Goal: Find contact information: Find contact information

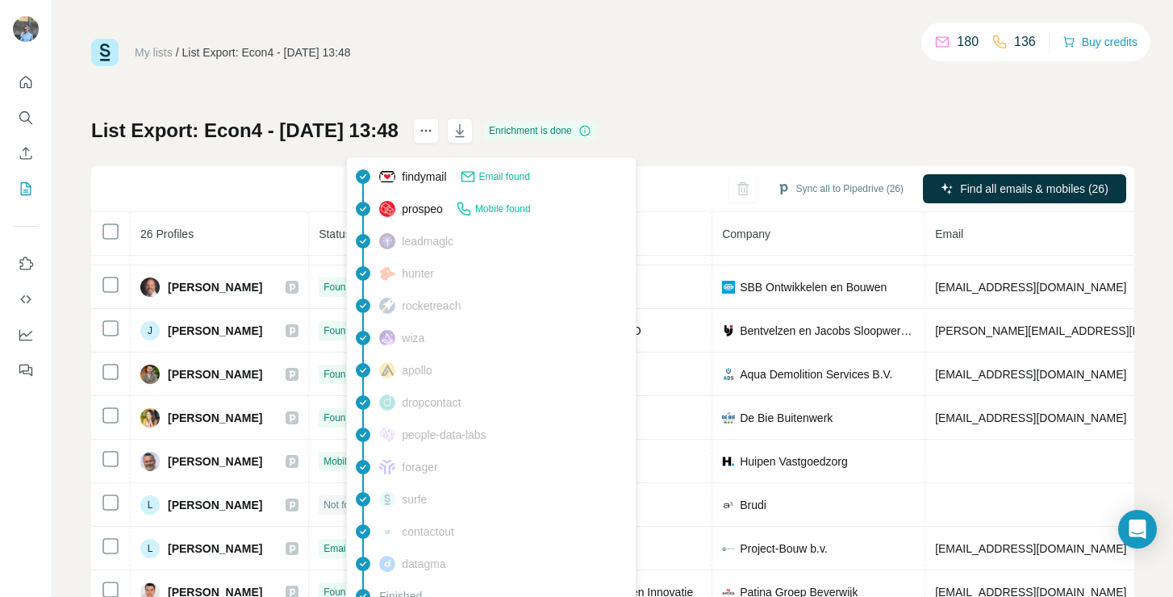
scroll to position [395, 0]
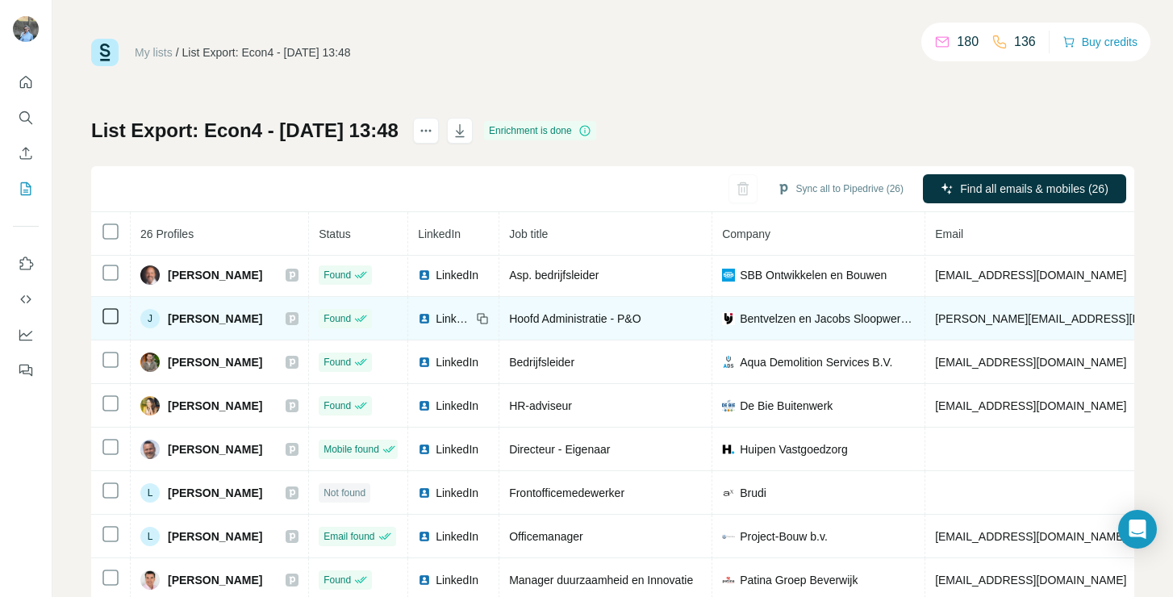
drag, startPoint x: 264, startPoint y: 319, endPoint x: 170, endPoint y: 315, distance: 93.7
click at [170, 315] on div "J [PERSON_NAME]" at bounding box center [219, 318] width 158 height 19
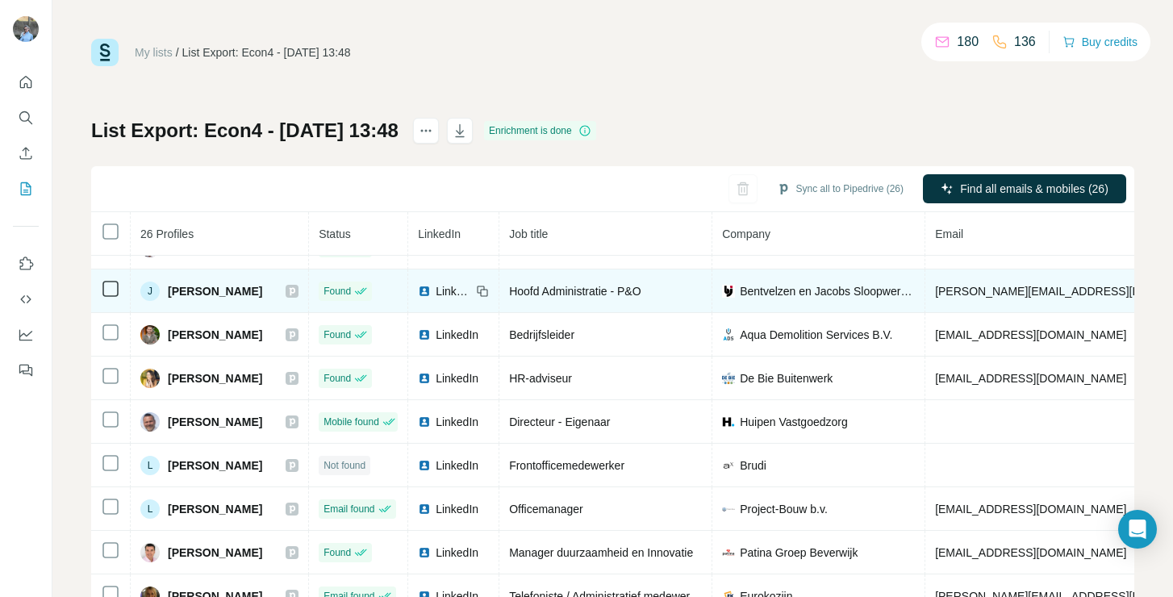
scroll to position [424, 0]
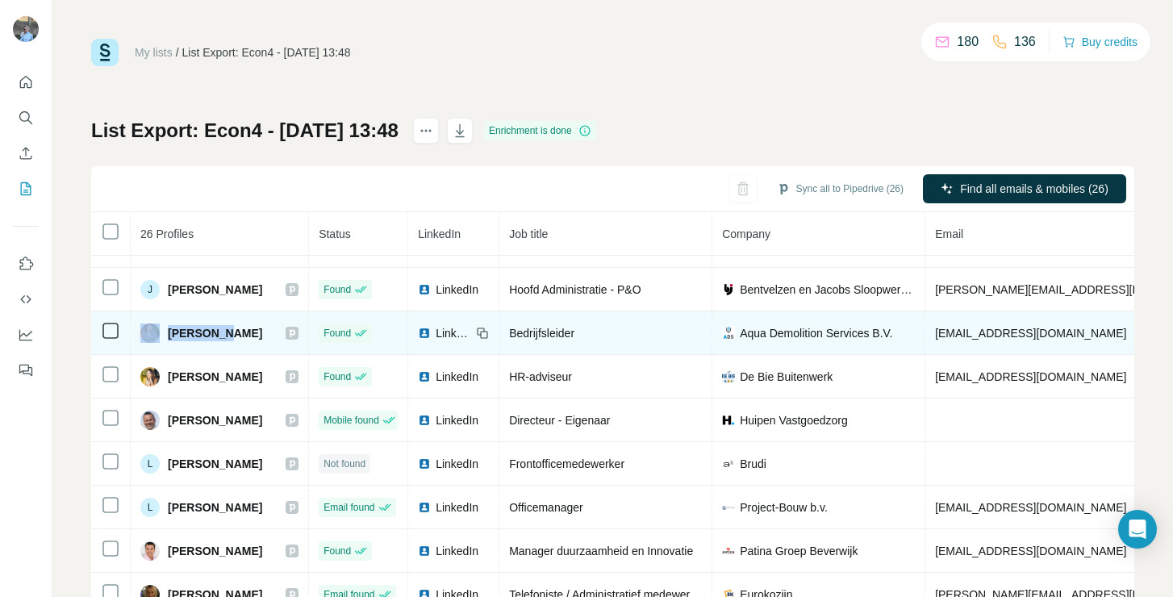
drag, startPoint x: 215, startPoint y: 332, endPoint x: 161, endPoint y: 331, distance: 54.1
click at [161, 332] on div "[PERSON_NAME]" at bounding box center [219, 333] width 158 height 19
copy div "[PERSON_NAME]"
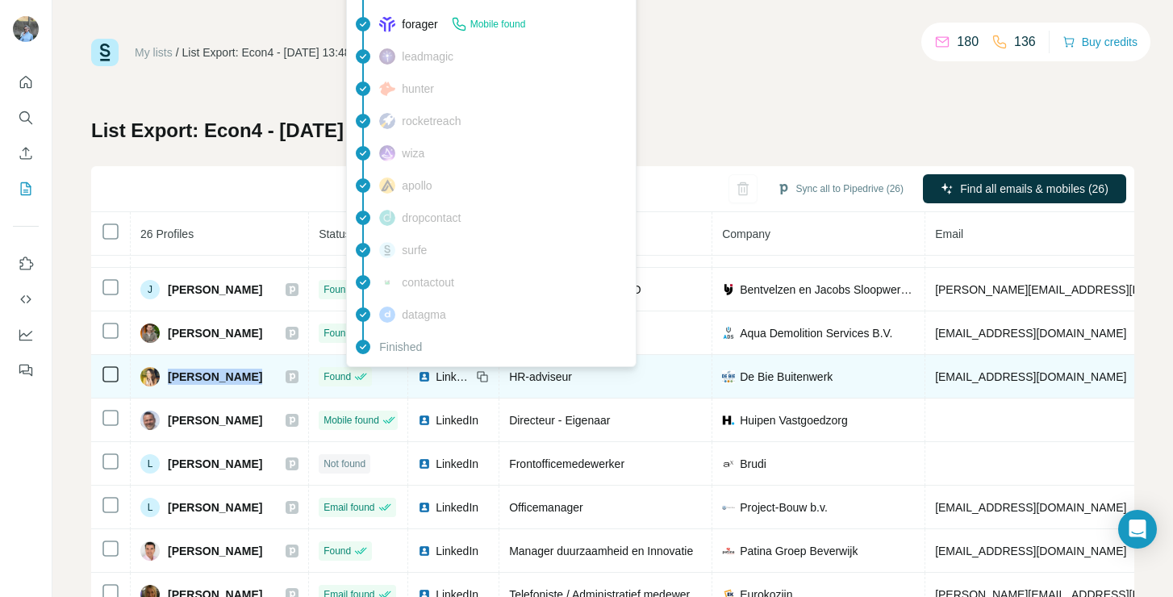
drag, startPoint x: 168, startPoint y: 374, endPoint x: 351, endPoint y: 368, distance: 183.3
click at [351, 369] on tr "[PERSON_NAME] Found LinkedIn HR-adviseur De Bie Buitenwerk [EMAIL_ADDRESS][DOMA…" at bounding box center [876, 377] width 1571 height 44
copy div "[PERSON_NAME]"
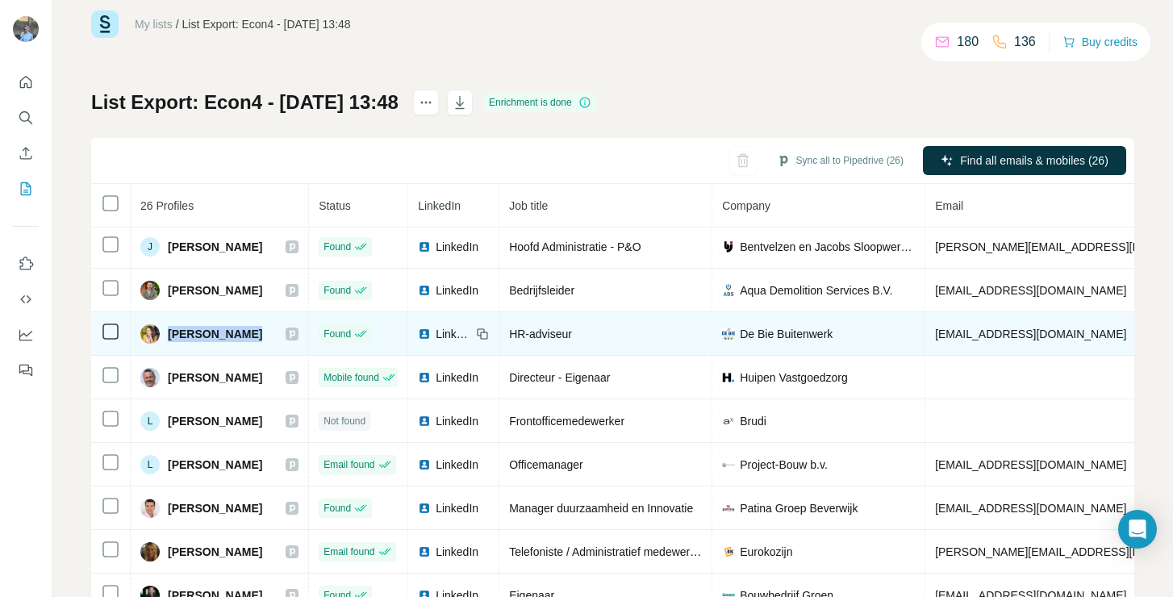
scroll to position [455, 0]
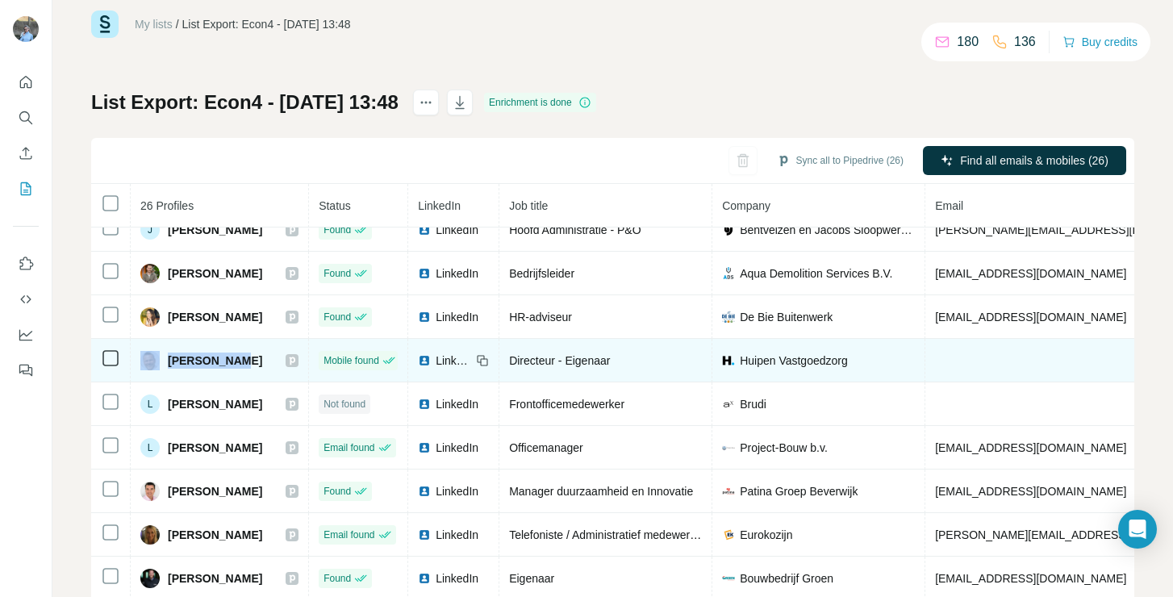
drag, startPoint x: 257, startPoint y: 365, endPoint x: 159, endPoint y: 363, distance: 97.6
click at [159, 363] on div "[PERSON_NAME]" at bounding box center [219, 360] width 158 height 19
copy div "[PERSON_NAME]"
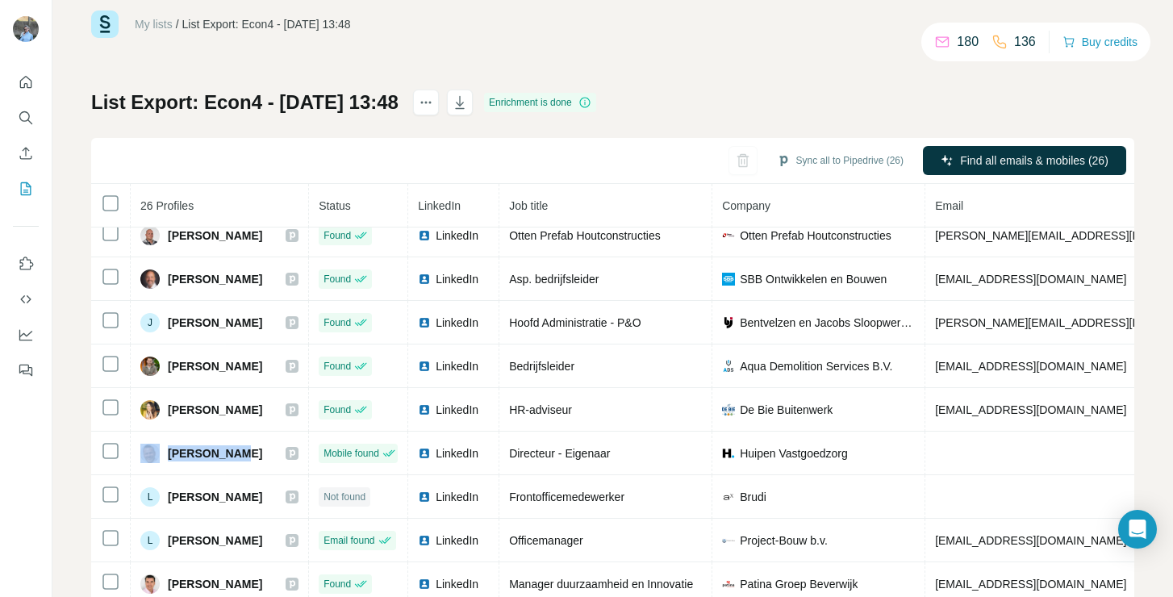
scroll to position [485, 0]
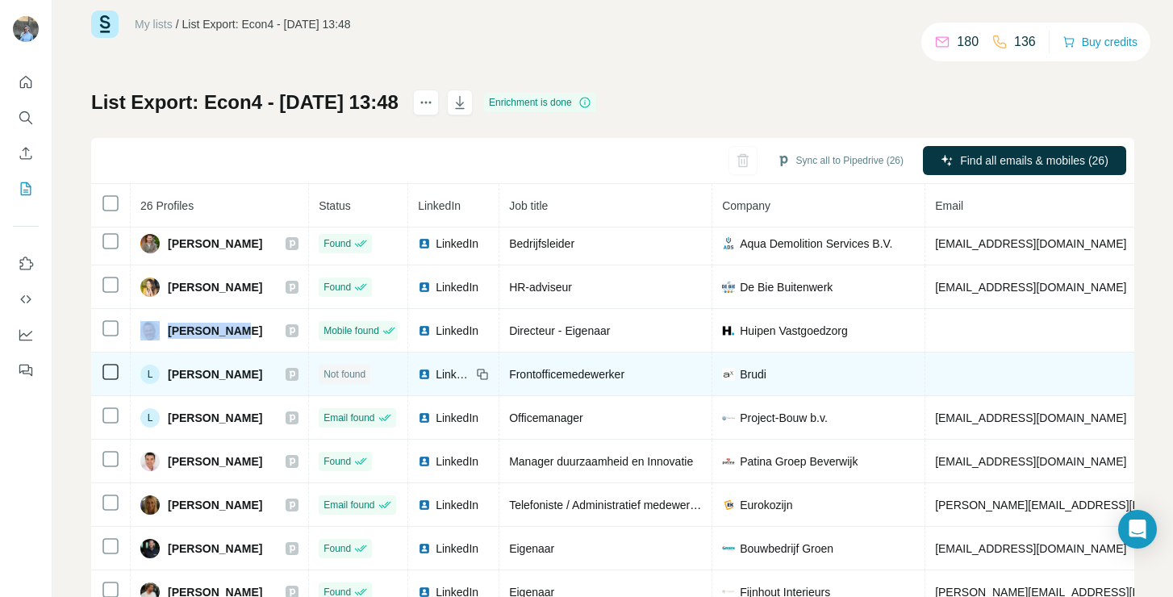
drag, startPoint x: 290, startPoint y: 374, endPoint x: 92, endPoint y: 378, distance: 197.7
click at [92, 378] on tr "L [PERSON_NAME] Not found LinkedIn Frontofficemedewerker Brudi [DOMAIN_NAME] Th…" at bounding box center [876, 375] width 1571 height 44
copy tr "L [PERSON_NAME]"
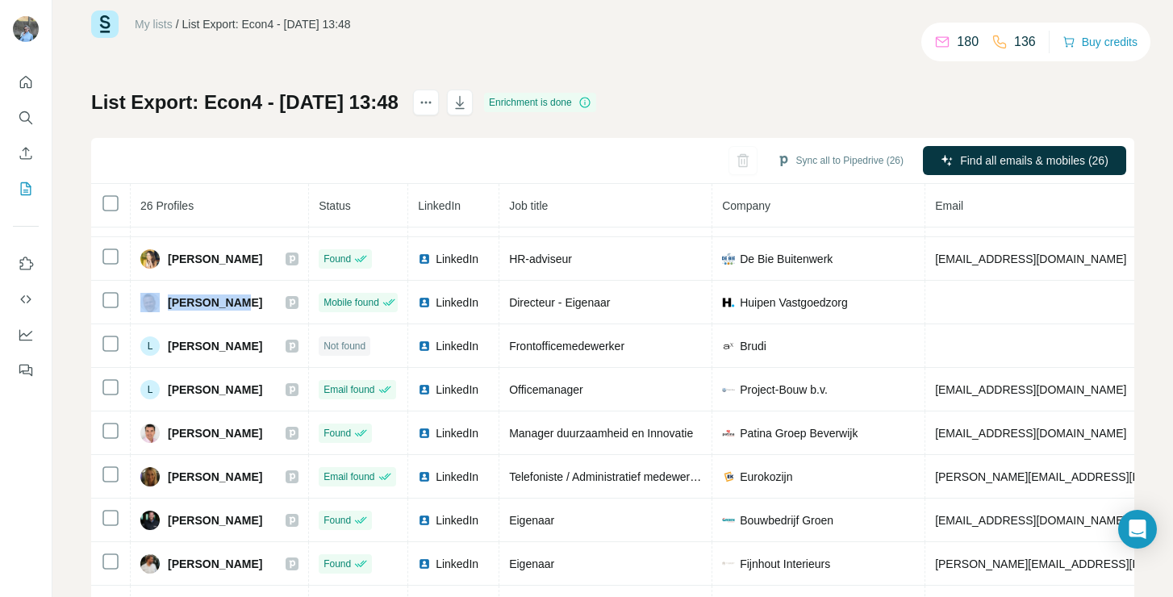
scroll to position [514, 0]
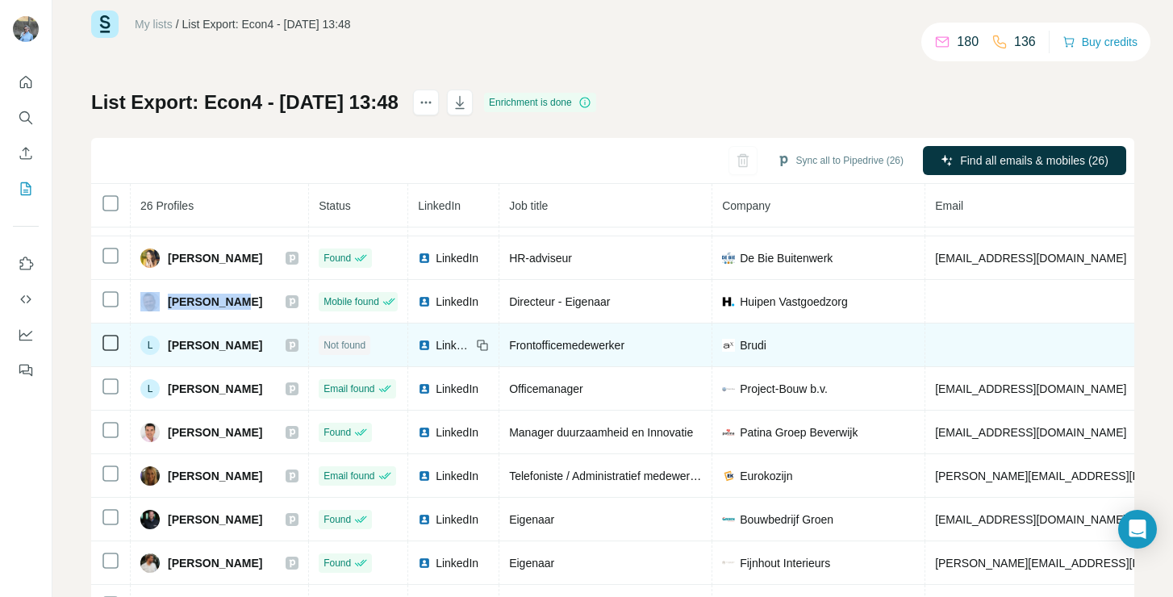
click at [172, 348] on span "[PERSON_NAME]" at bounding box center [215, 345] width 94 height 16
drag, startPoint x: 167, startPoint y: 341, endPoint x: 286, endPoint y: 349, distance: 118.8
click at [262, 349] on div "L [PERSON_NAME]" at bounding box center [201, 345] width 122 height 19
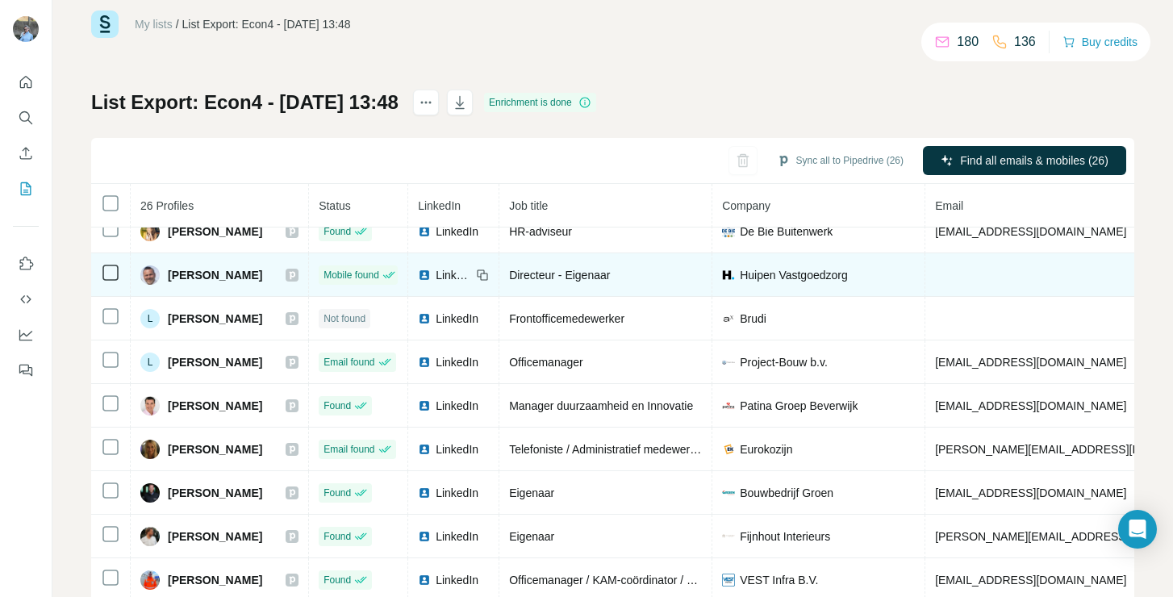
scroll to position [497, 0]
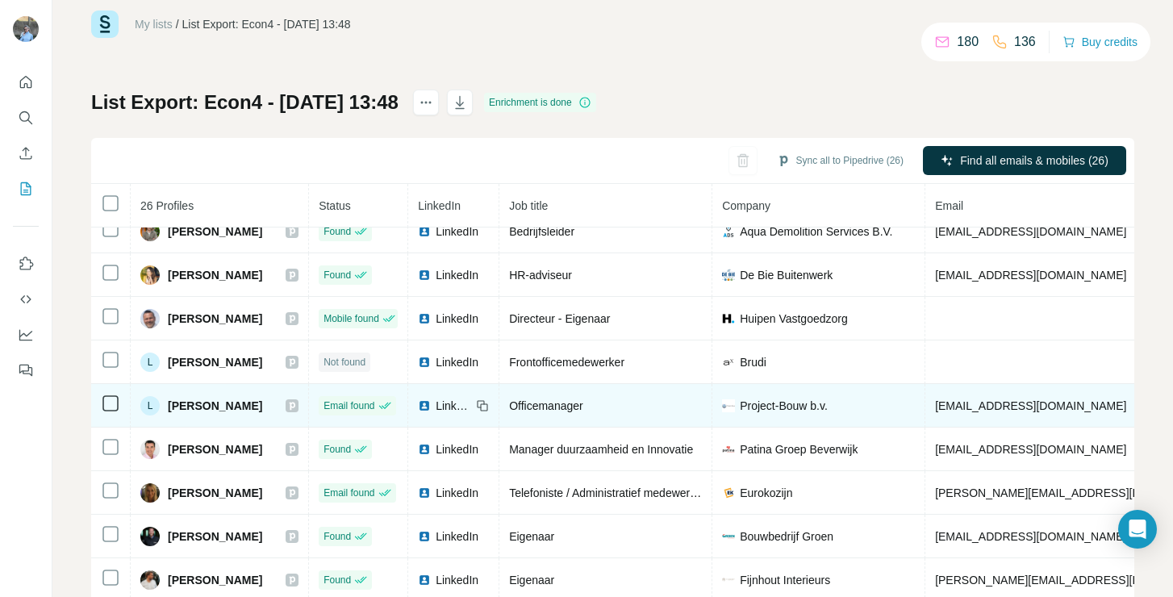
drag, startPoint x: 298, startPoint y: 407, endPoint x: 169, endPoint y: 412, distance: 129.2
click at [169, 412] on div "L [PERSON_NAME]" at bounding box center [219, 405] width 158 height 19
copy span "[PERSON_NAME]"
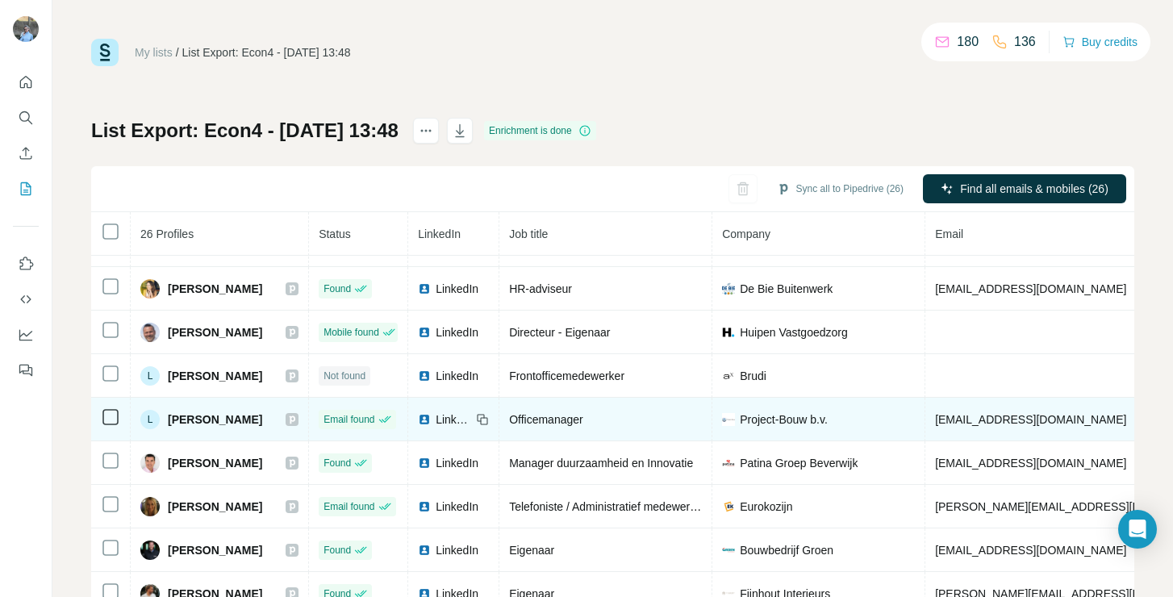
scroll to position [633, 0]
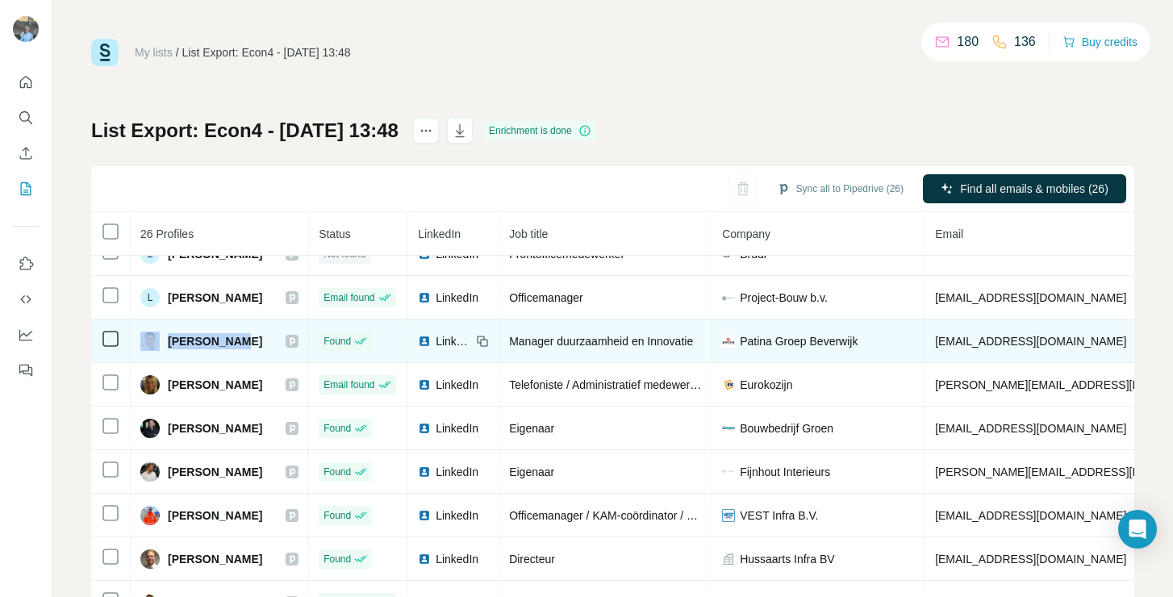
drag, startPoint x: 250, startPoint y: 336, endPoint x: 152, endPoint y: 345, distance: 98.0
click at [149, 344] on div "[PERSON_NAME]" at bounding box center [219, 341] width 158 height 19
click at [165, 344] on div "[PERSON_NAME]" at bounding box center [201, 341] width 122 height 19
drag, startPoint x: 170, startPoint y: 336, endPoint x: 254, endPoint y: 345, distance: 84.4
click at [254, 345] on div "[PERSON_NAME]" at bounding box center [219, 341] width 158 height 19
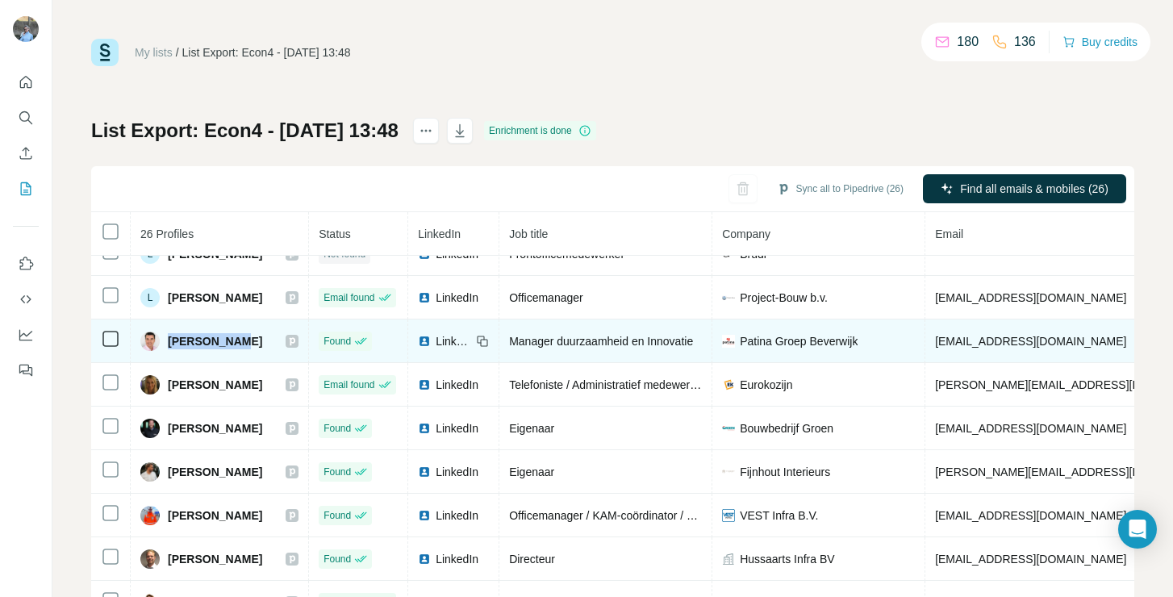
copy span "[PERSON_NAME]"
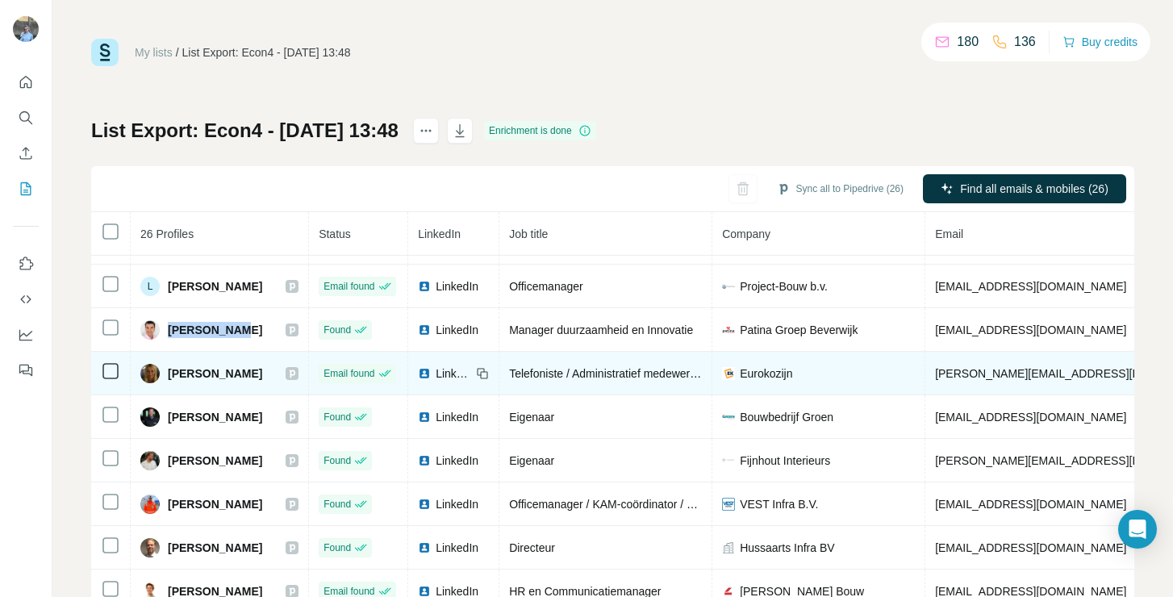
scroll to position [662, 0]
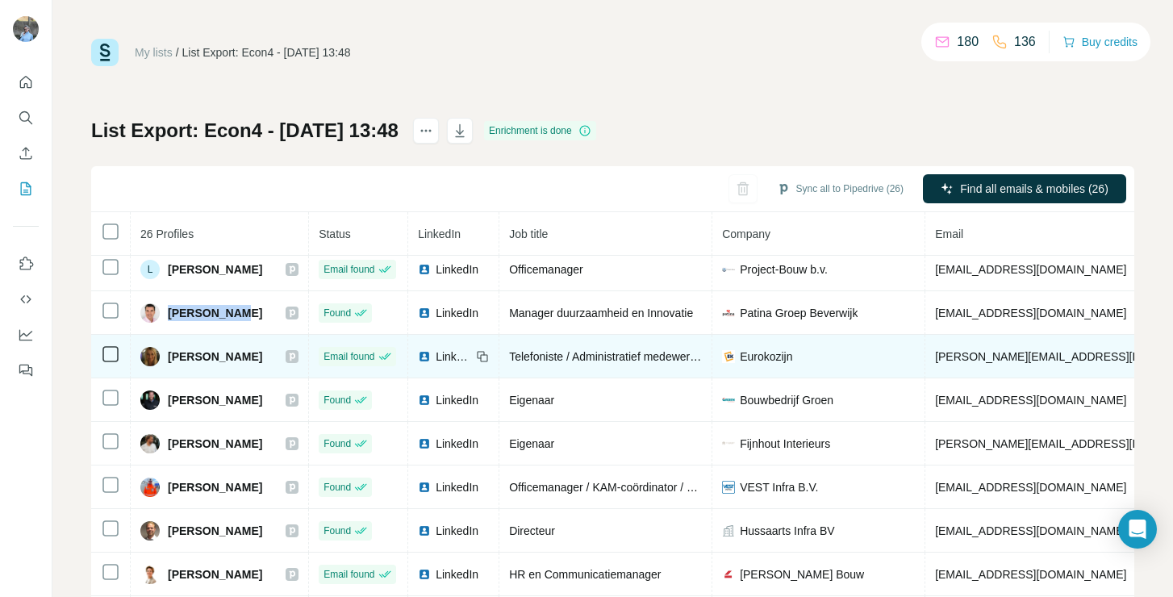
drag, startPoint x: 278, startPoint y: 356, endPoint x: 170, endPoint y: 358, distance: 108.1
click at [170, 358] on div "[PERSON_NAME]" at bounding box center [219, 356] width 158 height 19
copy span "[PERSON_NAME]"
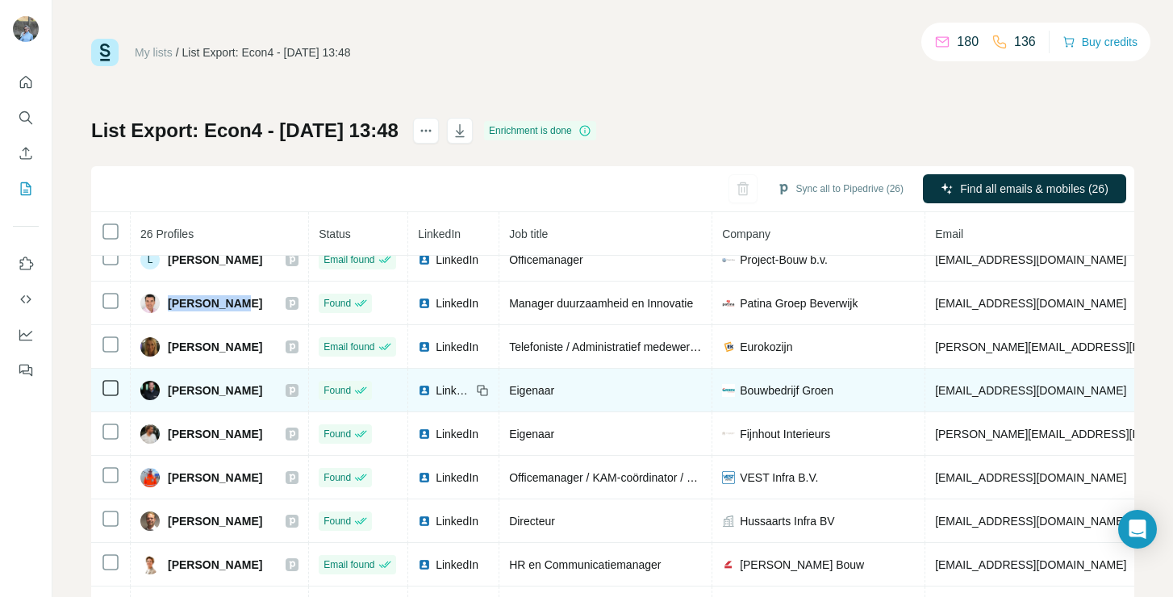
scroll to position [688, 0]
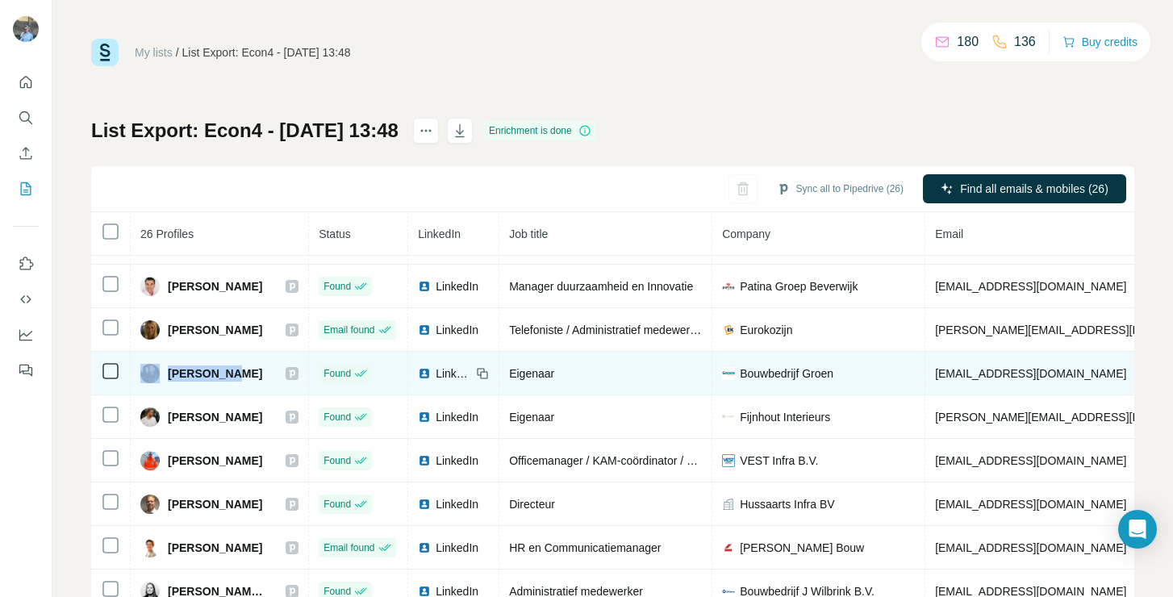
drag, startPoint x: 236, startPoint y: 370, endPoint x: 139, endPoint y: 366, distance: 97.7
click at [139, 366] on td "[PERSON_NAME]" at bounding box center [220, 374] width 178 height 44
click at [286, 374] on div "[PERSON_NAME]" at bounding box center [219, 373] width 158 height 19
drag, startPoint x: 229, startPoint y: 370, endPoint x: 164, endPoint y: 378, distance: 65.9
click at [164, 378] on div "[PERSON_NAME]" at bounding box center [219, 373] width 158 height 19
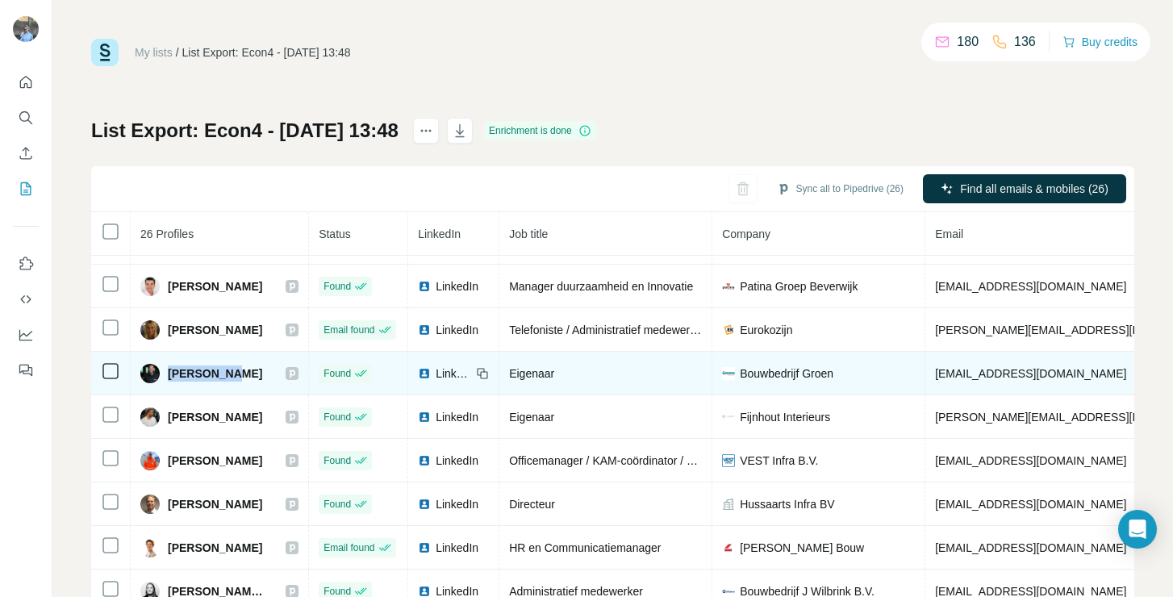
copy span "[PERSON_NAME]"
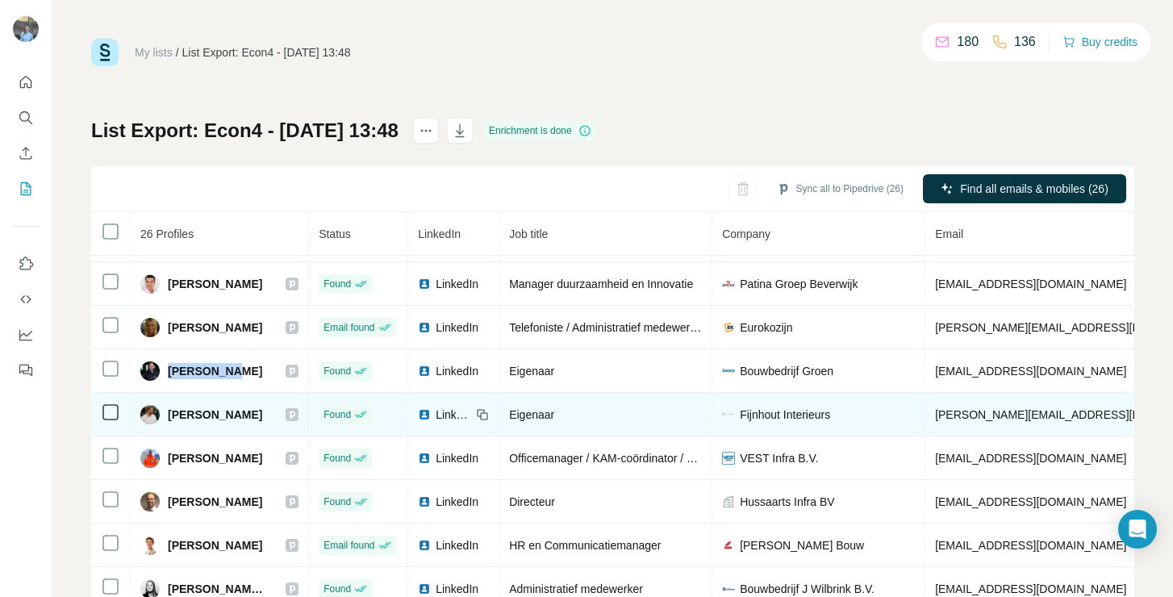
scroll to position [691, 0]
drag, startPoint x: 233, startPoint y: 415, endPoint x: 171, endPoint y: 411, distance: 62.2
click at [171, 411] on div "[PERSON_NAME]" at bounding box center [219, 413] width 158 height 19
copy span "[PERSON_NAME]"
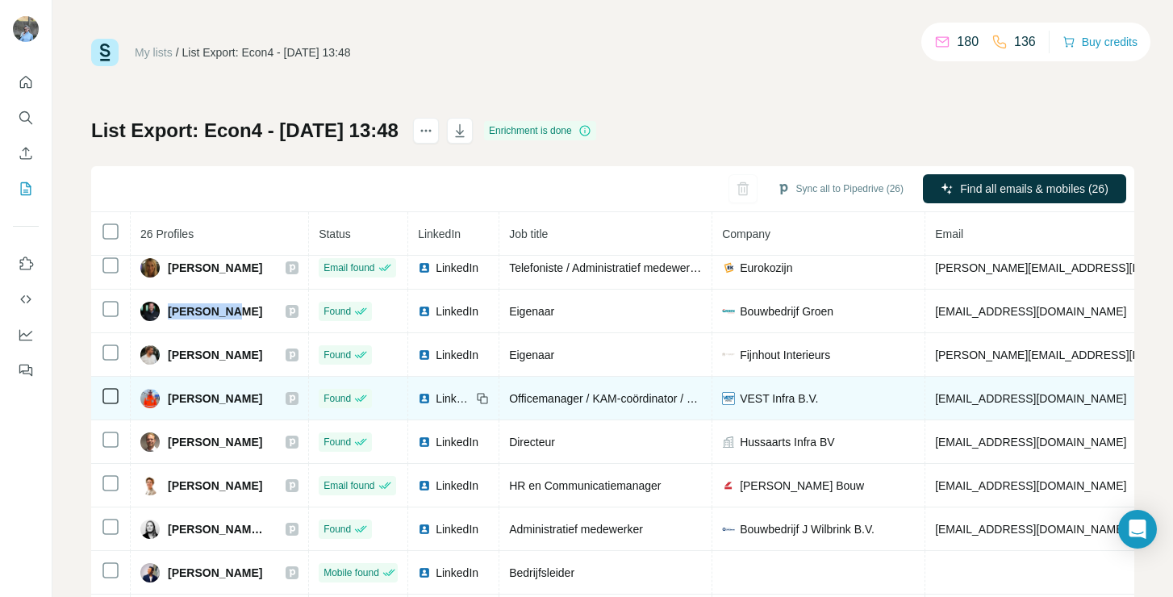
scroll to position [759, 0]
drag, startPoint x: 235, startPoint y: 391, endPoint x: 165, endPoint y: 388, distance: 70.2
click at [165, 389] on div "[PERSON_NAME]" at bounding box center [201, 398] width 122 height 19
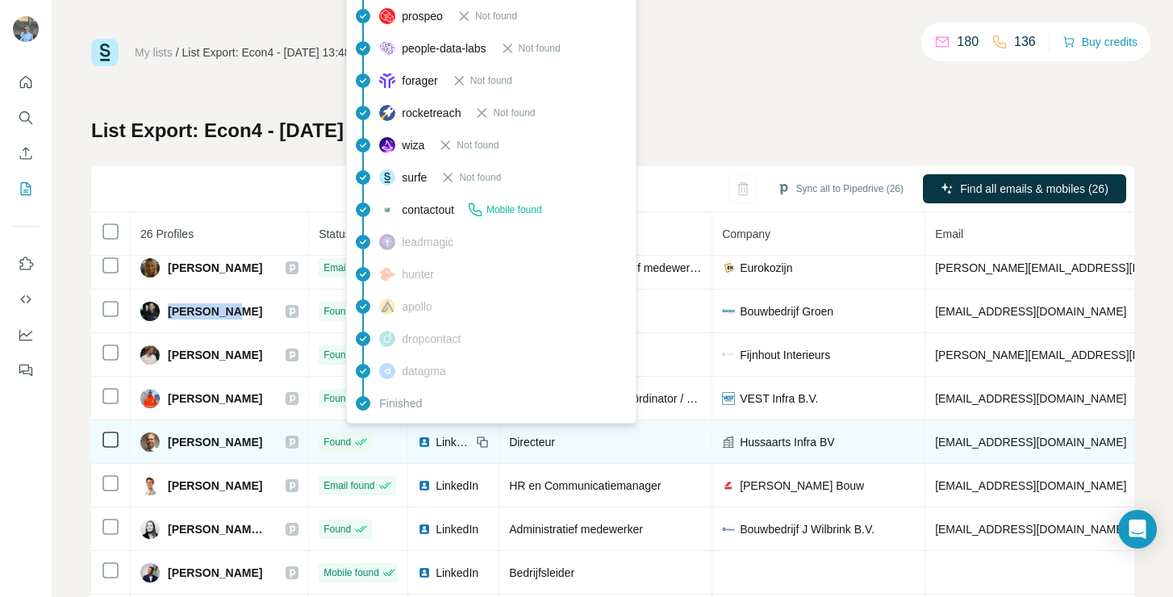
copy span "[PERSON_NAME]"
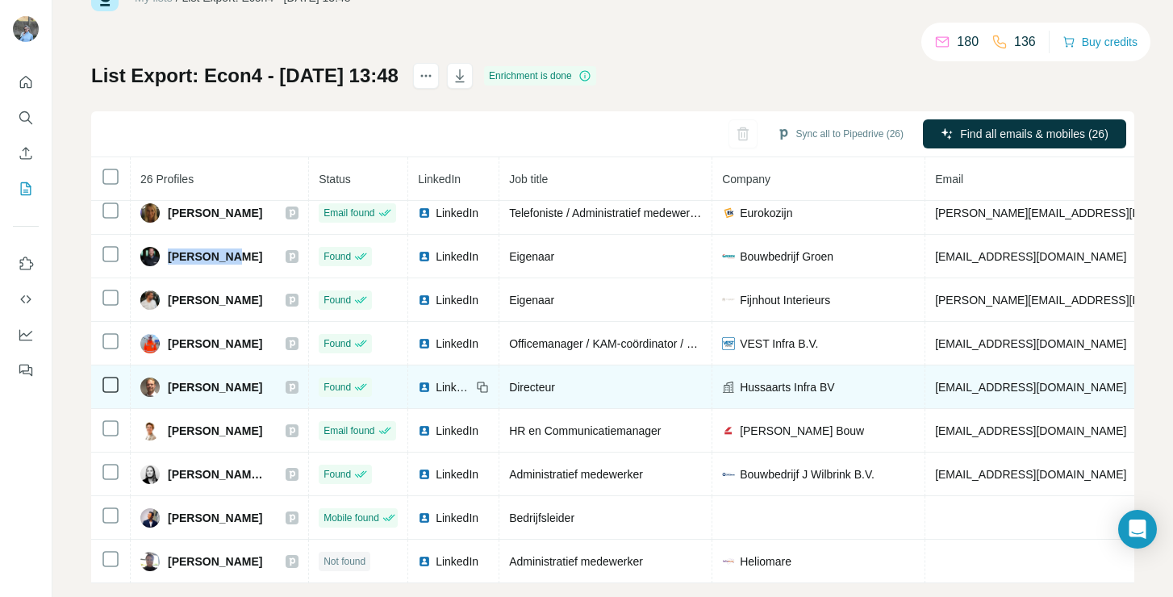
scroll to position [56, 0]
drag, startPoint x: 273, startPoint y: 373, endPoint x: 165, endPoint y: 375, distance: 107.3
click at [165, 377] on div "[PERSON_NAME]" at bounding box center [219, 386] width 158 height 19
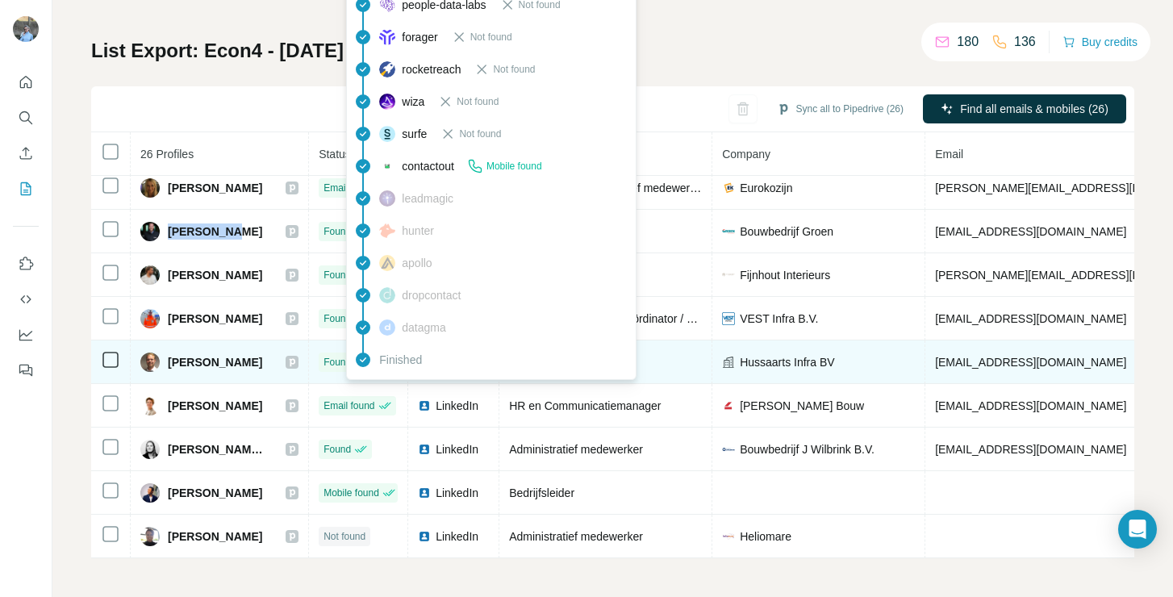
scroll to position [79, 0]
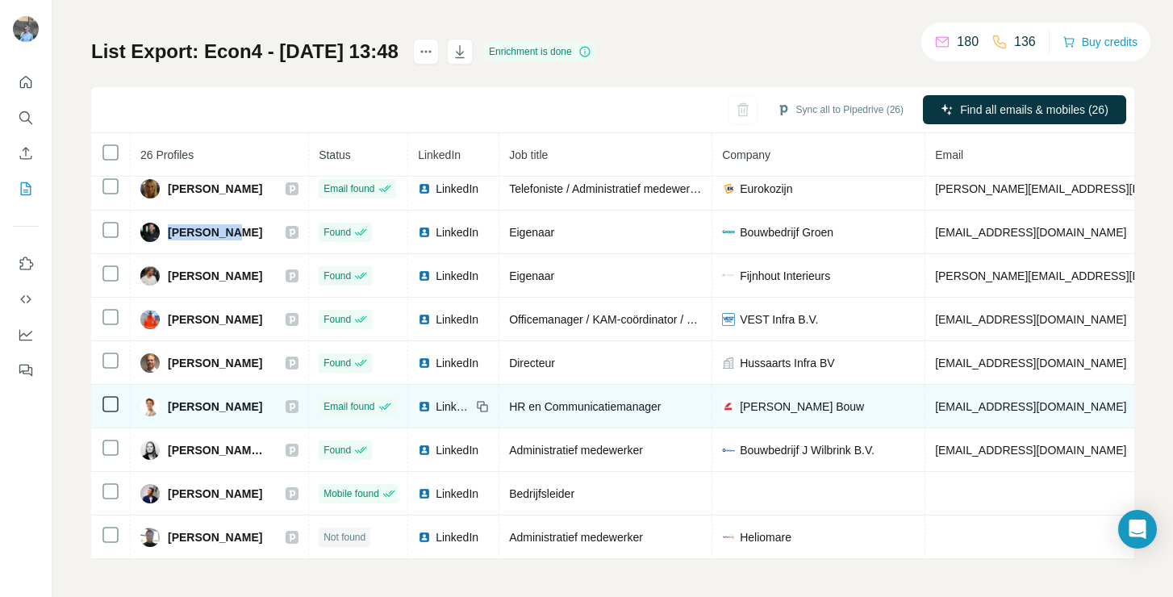
drag, startPoint x: 276, startPoint y: 390, endPoint x: 159, endPoint y: 391, distance: 117.0
click at [159, 397] on div "[PERSON_NAME]" at bounding box center [219, 406] width 158 height 19
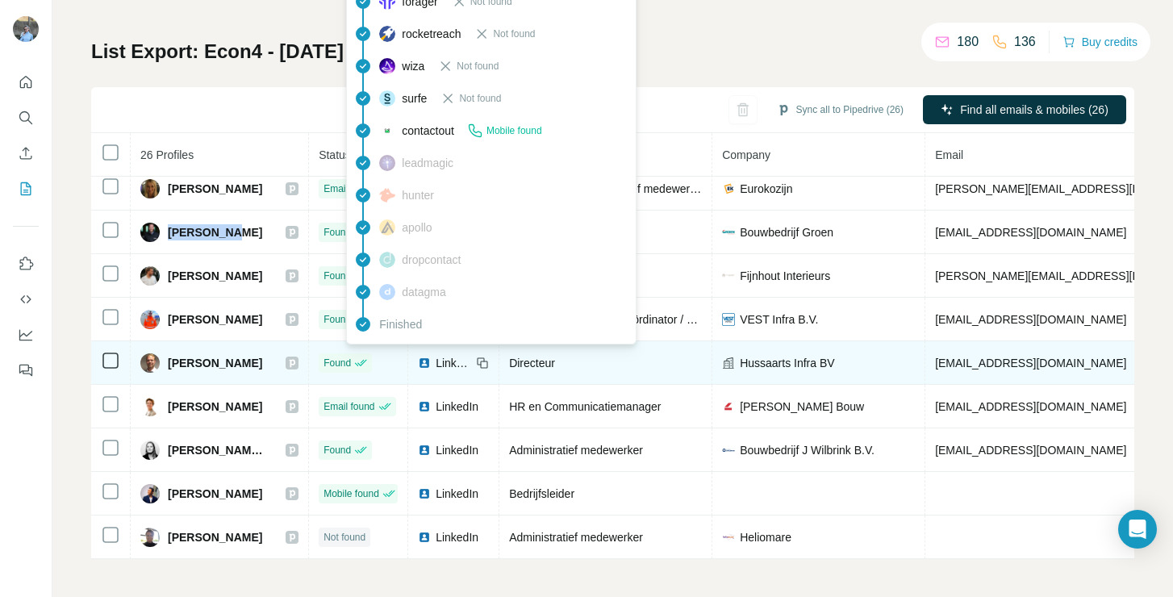
scroll to position [80, 0]
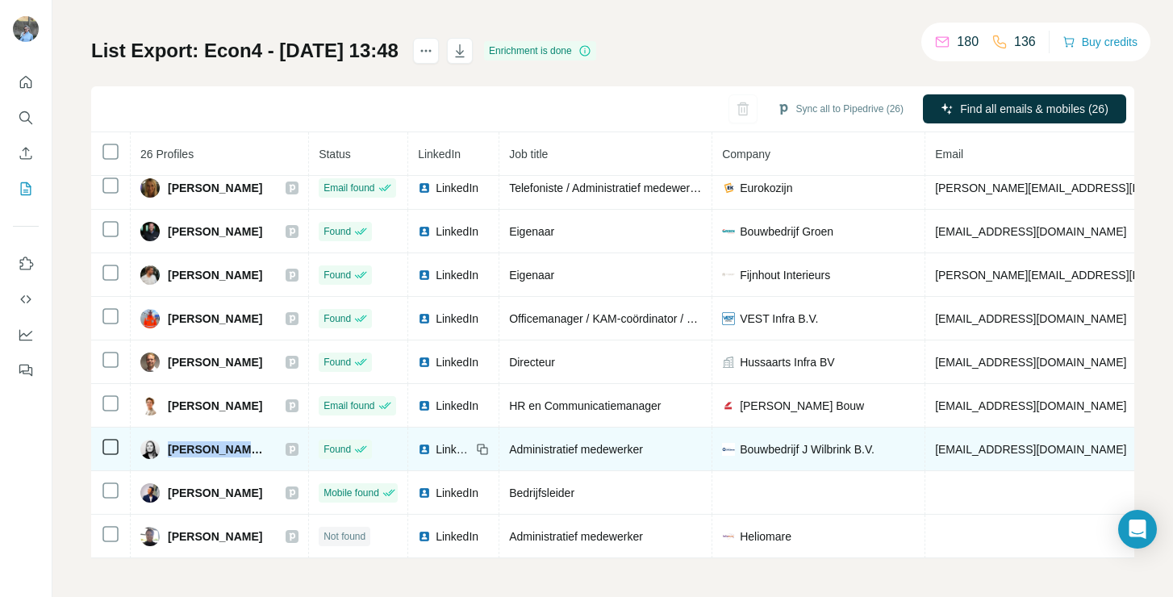
drag, startPoint x: 263, startPoint y: 432, endPoint x: 178, endPoint y: 431, distance: 84.7
click at [178, 440] on div "[PERSON_NAME] RPP" at bounding box center [204, 449] width 129 height 19
click at [266, 445] on span "[PERSON_NAME] RPP" at bounding box center [219, 449] width 102 height 16
drag, startPoint x: 266, startPoint y: 445, endPoint x: 171, endPoint y: 444, distance: 95.2
click at [171, 444] on span "[PERSON_NAME] RPP" at bounding box center [219, 449] width 102 height 16
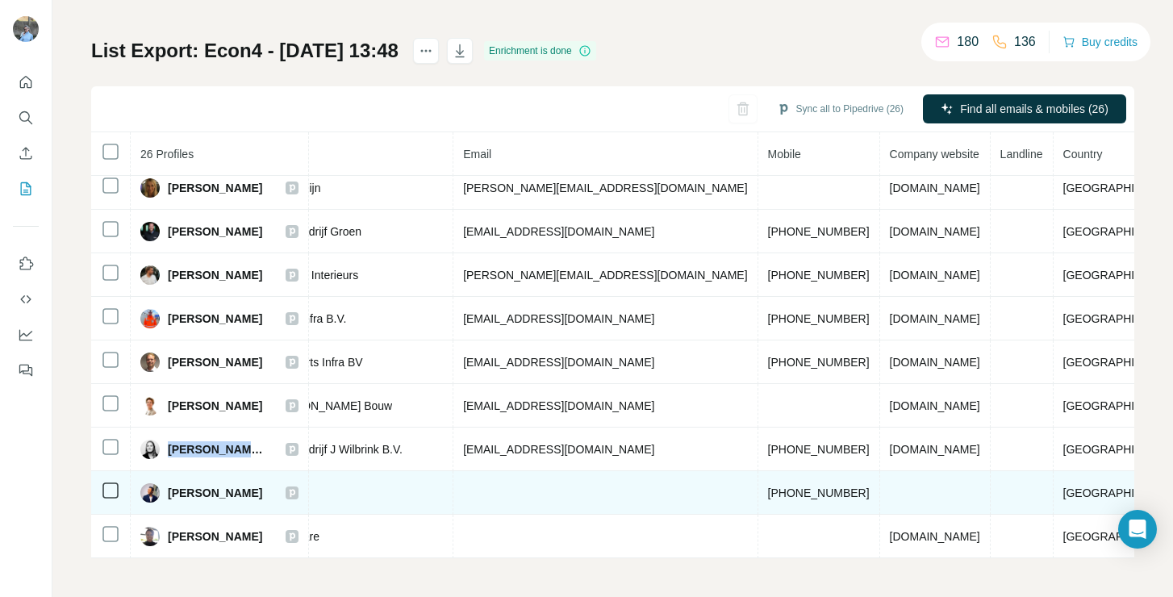
scroll to position [759, 0]
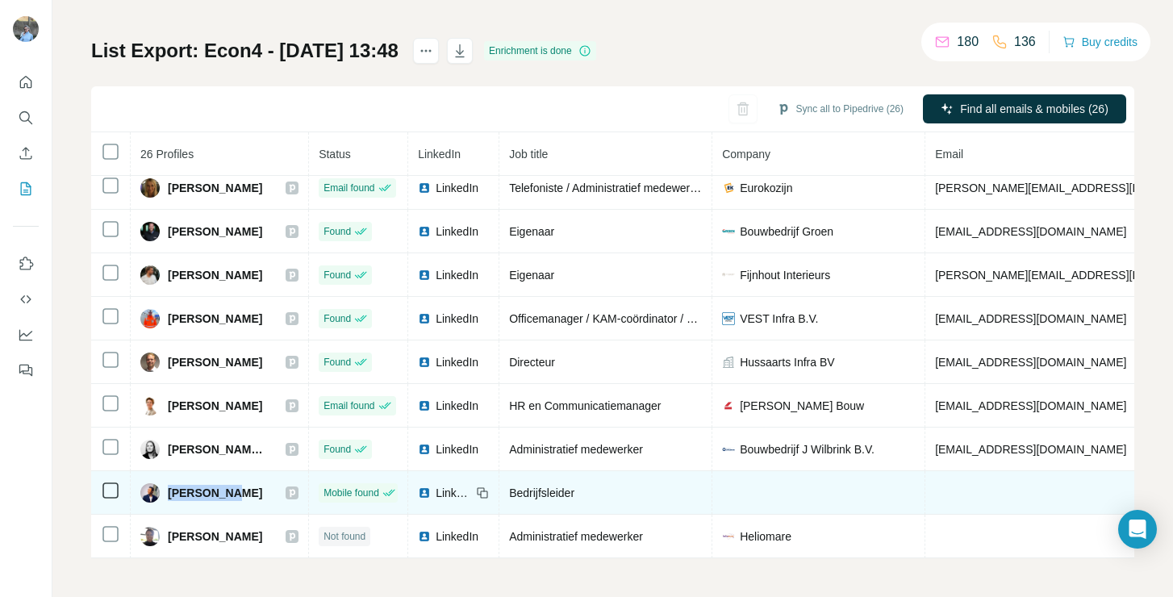
drag, startPoint x: 239, startPoint y: 482, endPoint x: 167, endPoint y: 487, distance: 72.0
click at [167, 487] on div "[PERSON_NAME]" at bounding box center [219, 492] width 158 height 19
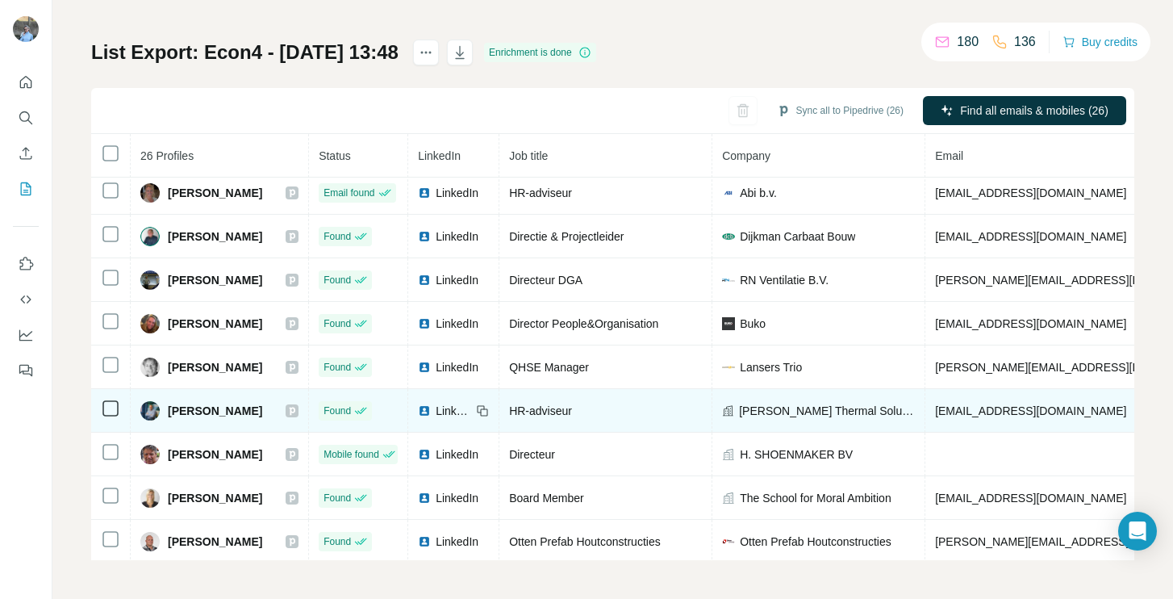
scroll to position [0, 0]
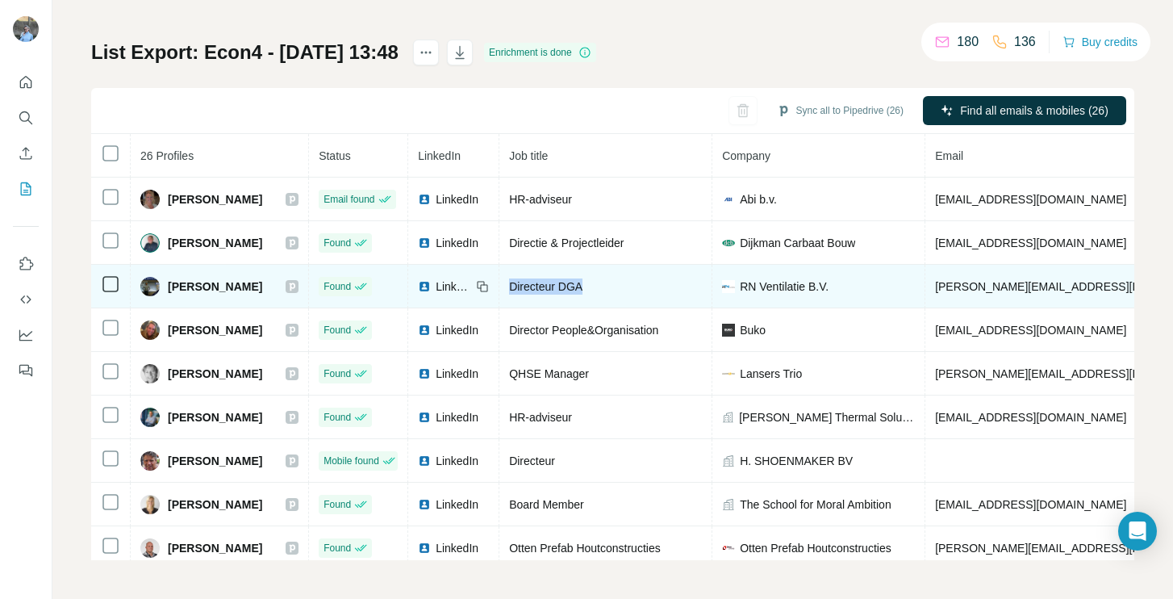
drag, startPoint x: 631, startPoint y: 280, endPoint x: 520, endPoint y: 286, distance: 110.7
click at [520, 286] on tr "[PERSON_NAME] Found LinkedIn Directeur DGA RN Ventilatie B.V. [PERSON_NAME][EMA…" at bounding box center [876, 287] width 1571 height 44
drag, startPoint x: 855, startPoint y: 287, endPoint x: 767, endPoint y: 285, distance: 88.8
click at [767, 285] on div "RN Ventilatie B.V." at bounding box center [818, 286] width 193 height 16
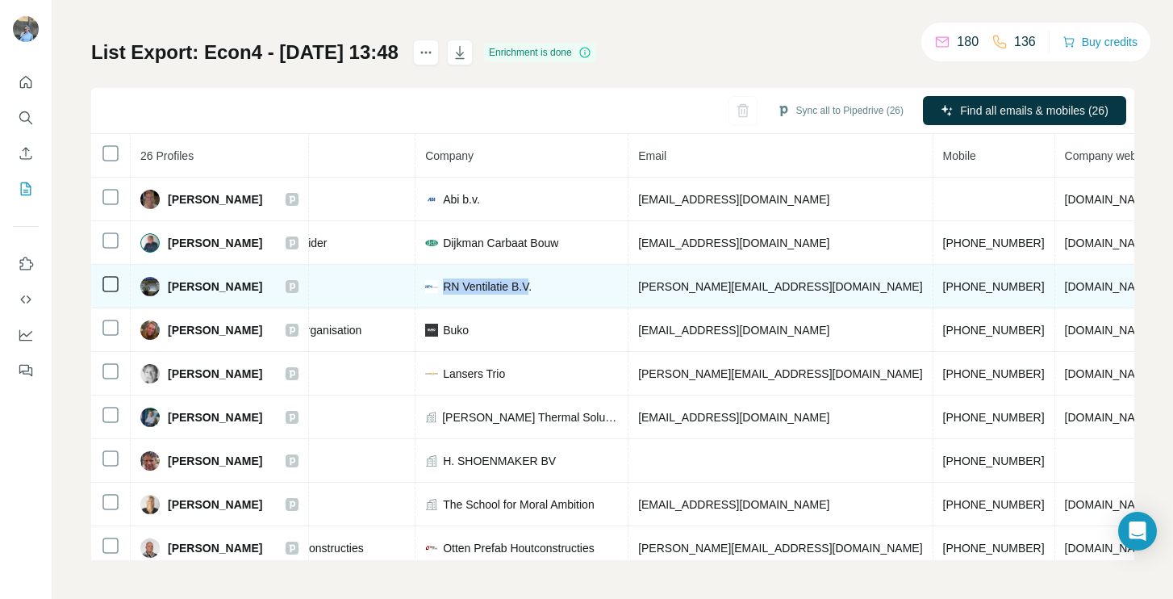
scroll to position [0, 305]
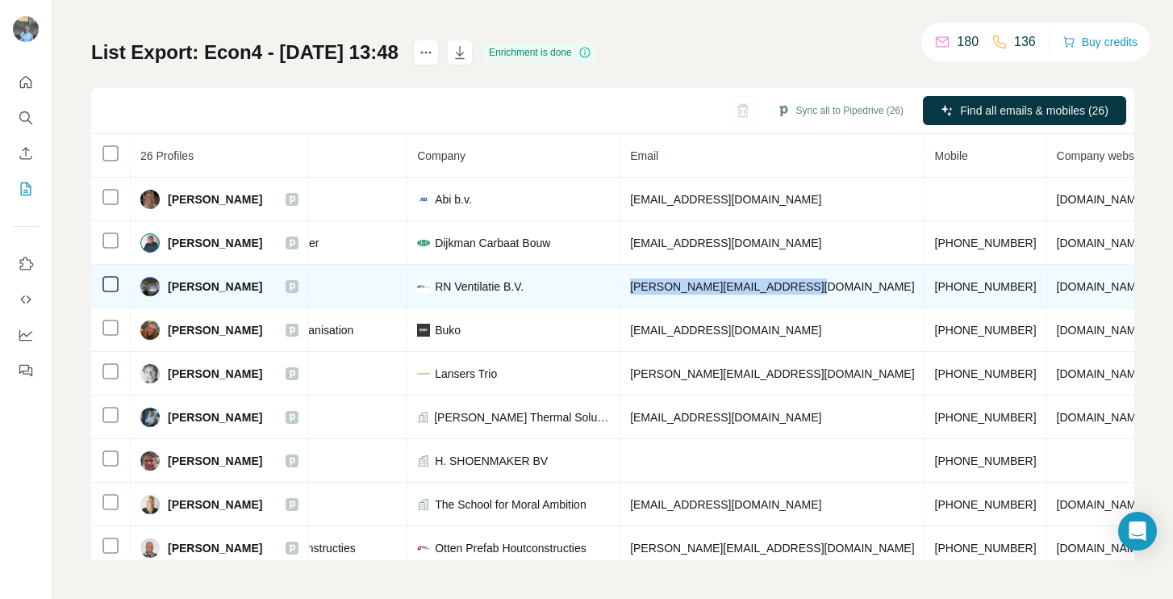
drag, startPoint x: 657, startPoint y: 286, endPoint x: 821, endPoint y: 294, distance: 164.8
click at [821, 294] on td "[PERSON_NAME][EMAIL_ADDRESS][DOMAIN_NAME]" at bounding box center [772, 287] width 304 height 44
